Goal: Find specific page/section: Find specific page/section

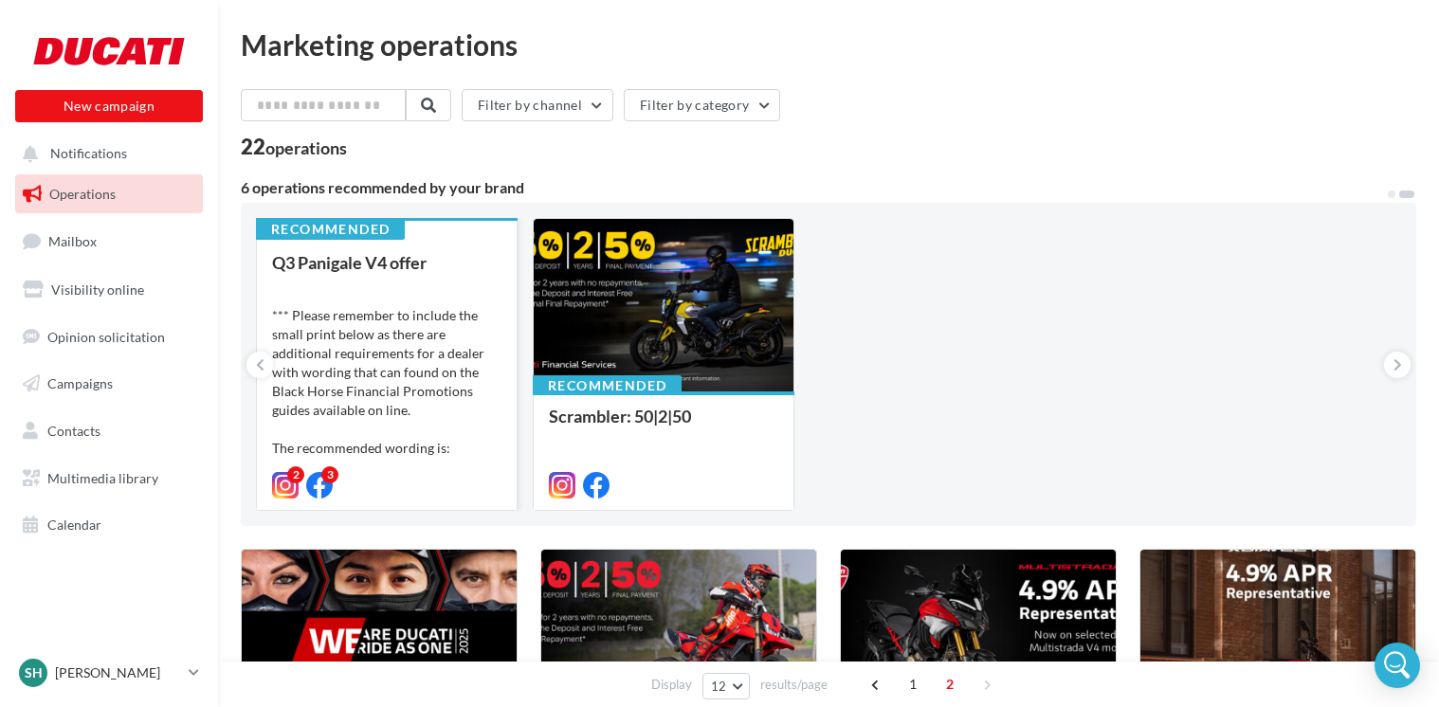
scroll to position [17, 0]
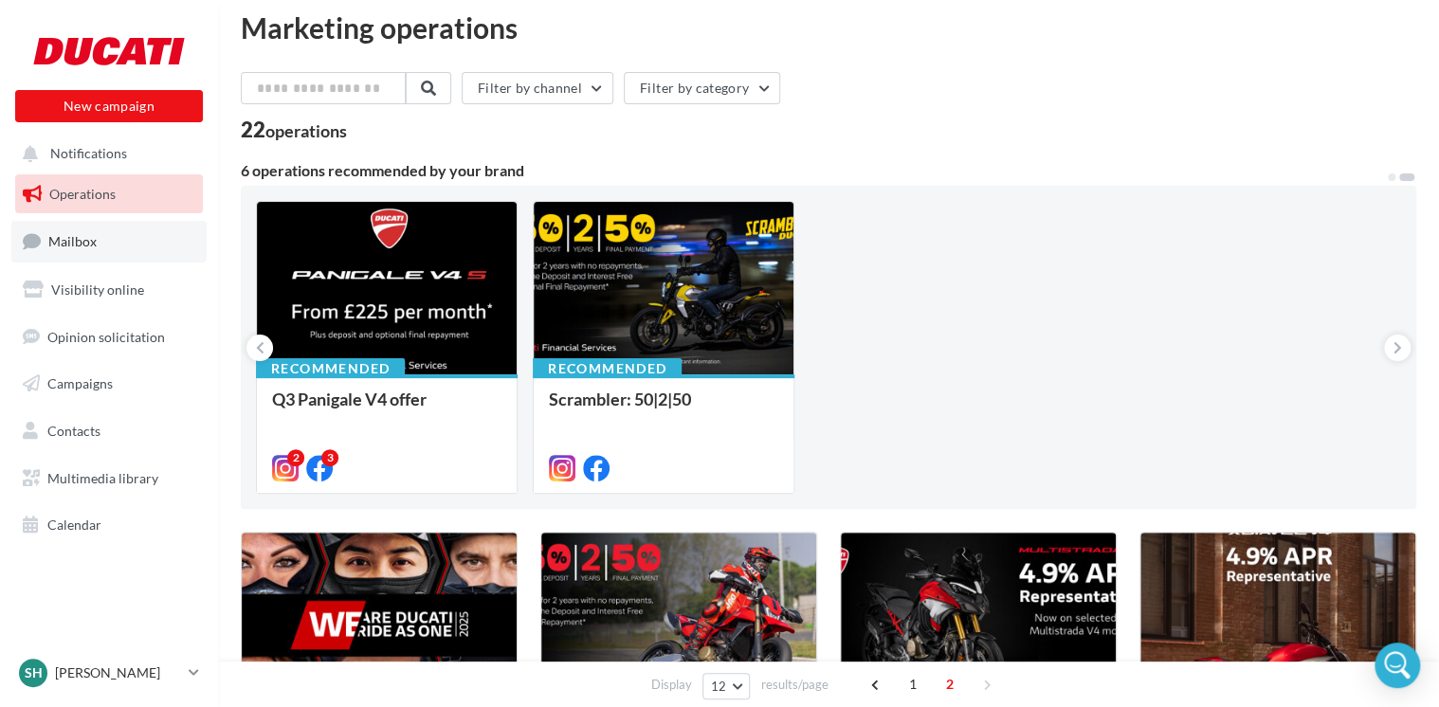
click at [102, 241] on link "Mailbox" at bounding box center [108, 241] width 195 height 41
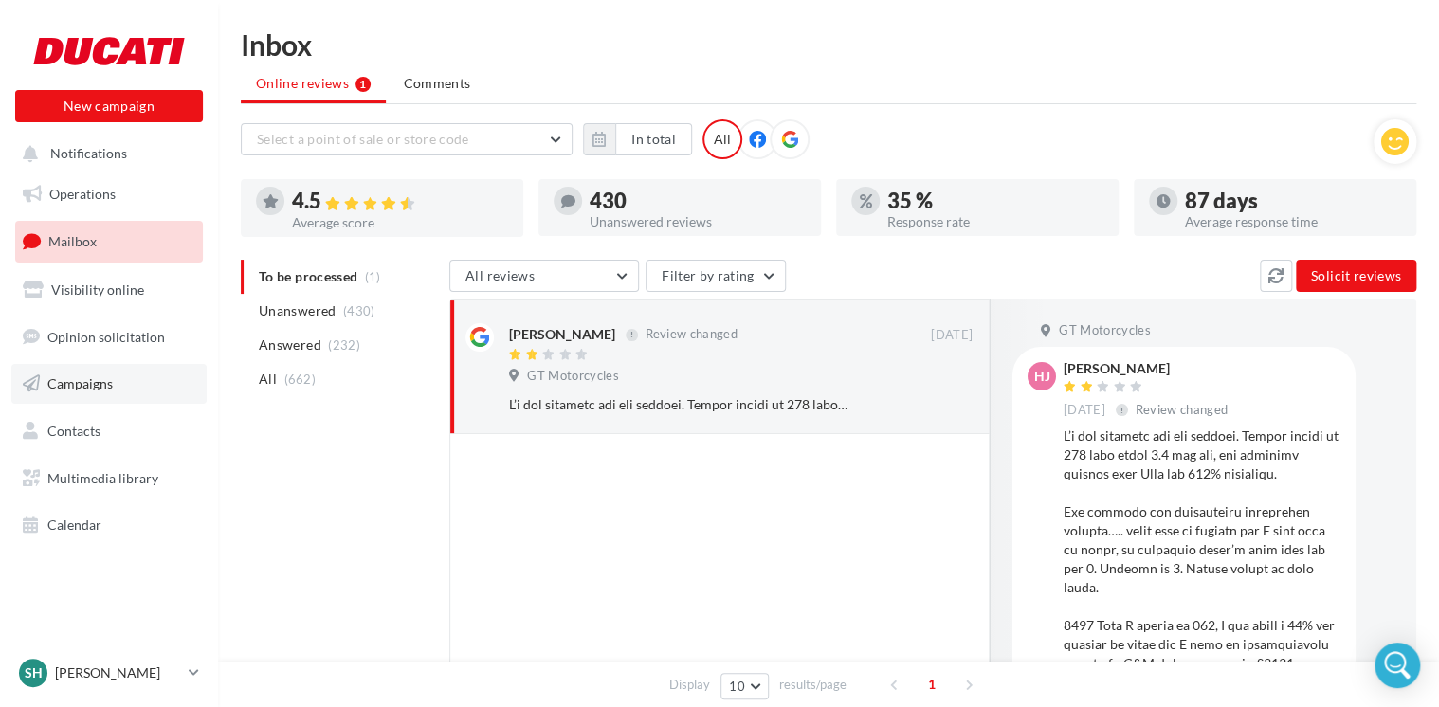
click at [83, 377] on span "Campaigns" at bounding box center [79, 383] width 65 height 16
